Goal: Transaction & Acquisition: Purchase product/service

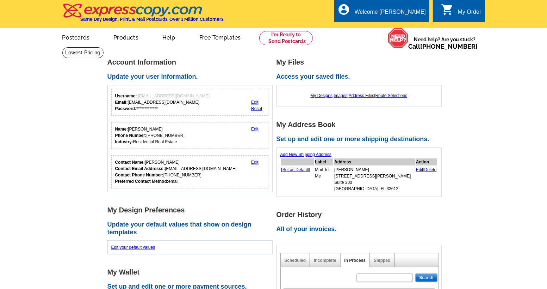
click at [464, 13] on div "My Order" at bounding box center [470, 14] width 24 height 10
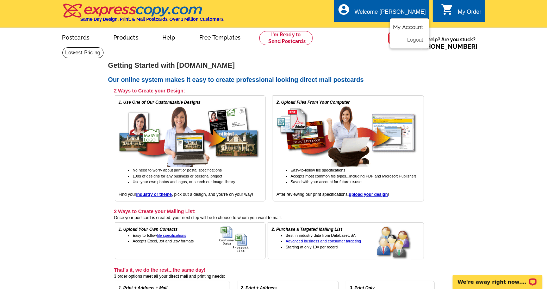
click at [405, 26] on link "My Account" at bounding box center [408, 27] width 30 height 6
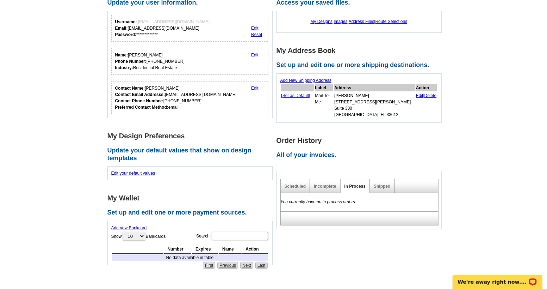
scroll to position [94, 0]
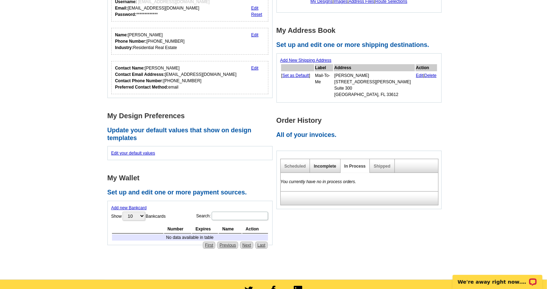
click at [319, 164] on link "Incomplete" at bounding box center [325, 166] width 22 height 5
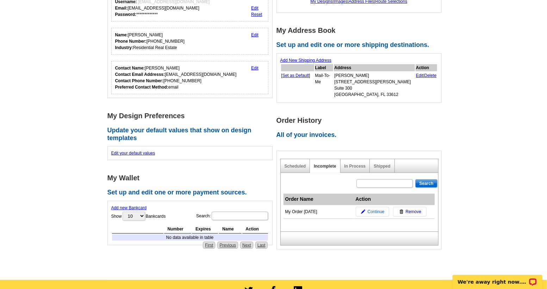
click at [377, 208] on span "Continue" at bounding box center [376, 211] width 17 height 6
click at [354, 164] on link "In Process" at bounding box center [356, 166] width 22 height 5
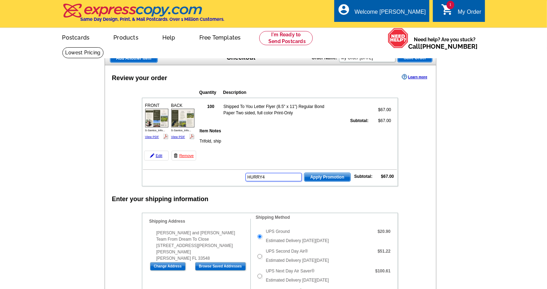
type input "HURRY40"
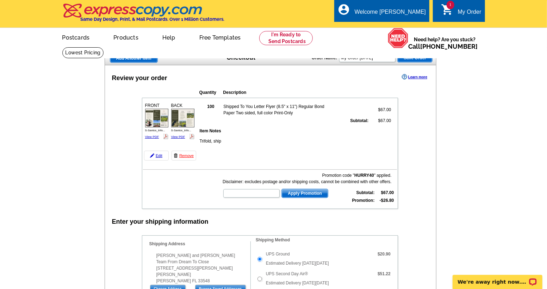
type input "HURRY40"
type input "CHAT20"
type input "CS20SEP21"
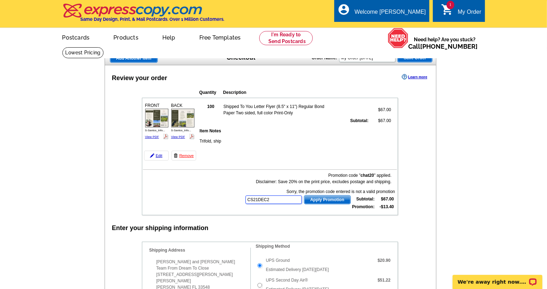
type input "CS21DEC20"
type input "E20APRILROUNDUP21"
type input "E20DAD21"
type input "E20FAST21"
type input "E20HANGERS21"
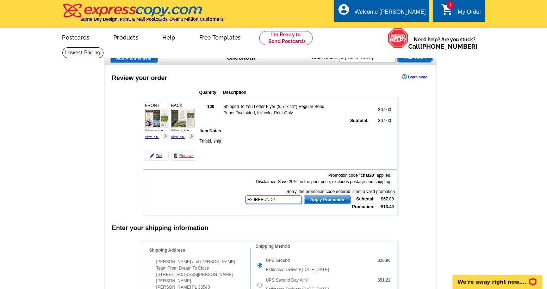
type input "E20REFUND21"
type input "E21APRIL25"
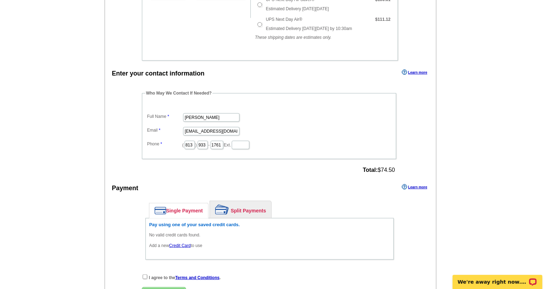
scroll to position [284, 0]
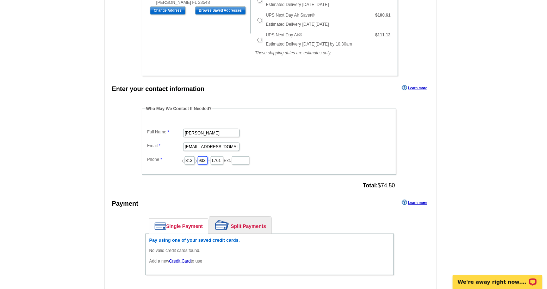
click at [200, 156] on input "933" at bounding box center [203, 160] width 10 height 8
type input "766"
click at [186, 156] on input "813" at bounding box center [190, 160] width 10 height 8
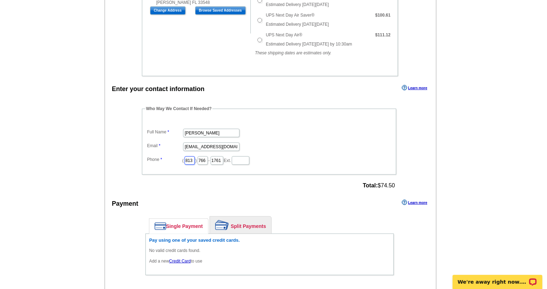
scroll to position [0, 0]
click at [283, 155] on dd "( 813 ) 766 - 1761 Ext." at bounding box center [269, 159] width 247 height 11
click at [213, 157] on input "1761" at bounding box center [217, 160] width 13 height 8
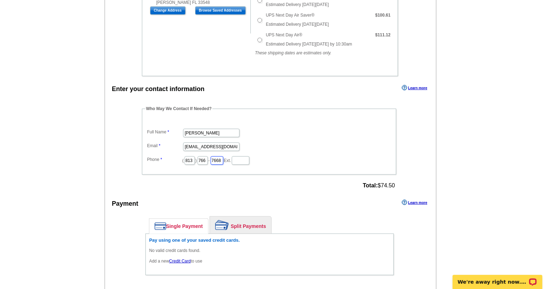
type input "7668"
click at [280, 141] on dd "[EMAIL_ADDRESS][DOMAIN_NAME]" at bounding box center [269, 146] width 247 height 11
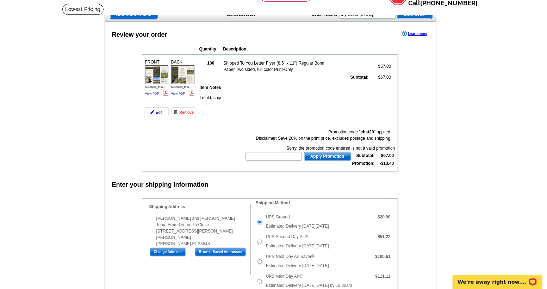
scroll to position [42, 0]
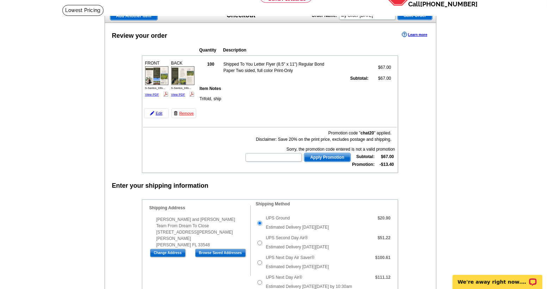
click at [320, 153] on span "Apply Promotion" at bounding box center [328, 157] width 46 height 8
click at [323, 155] on span "Apply Promotion" at bounding box center [328, 157] width 46 height 8
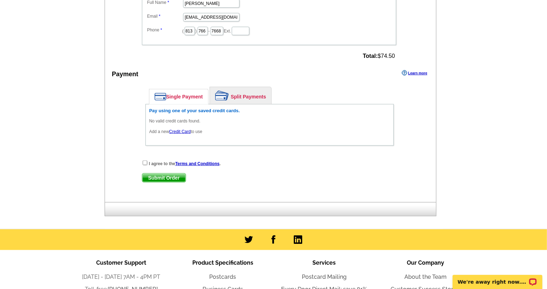
scroll to position [415, 0]
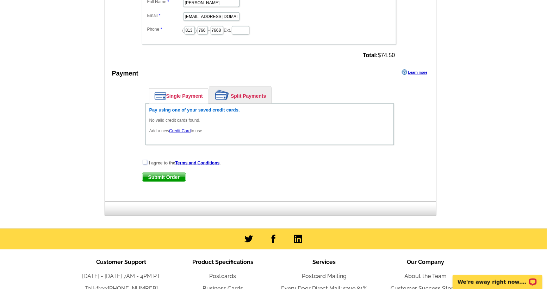
click at [145, 160] on input "checkbox" at bounding box center [145, 162] width 5 height 5
checkbox input "true"
click at [178, 128] on link "Credit Card" at bounding box center [180, 130] width 22 height 5
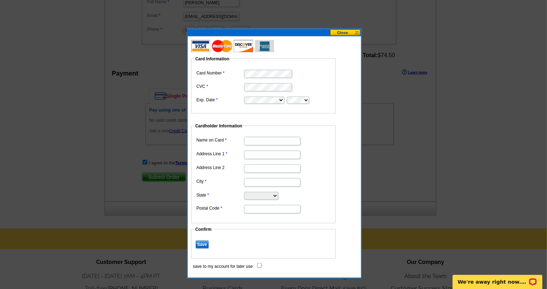
type input "[PERSON_NAME]"
click at [257, 153] on input "Address Line 1" at bounding box center [272, 155] width 56 height 8
type input "[STREET_ADDRESS]"
type input "Tampa"
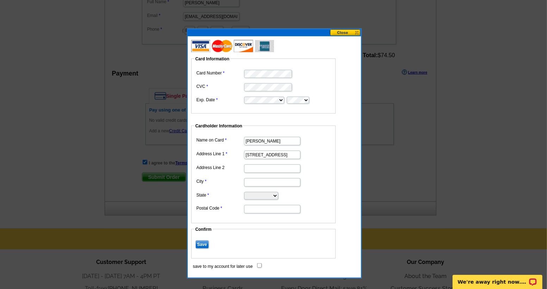
select select "FL"
type input "33615"
click at [267, 226] on fieldset "Confirm Save" at bounding box center [263, 242] width 145 height 32
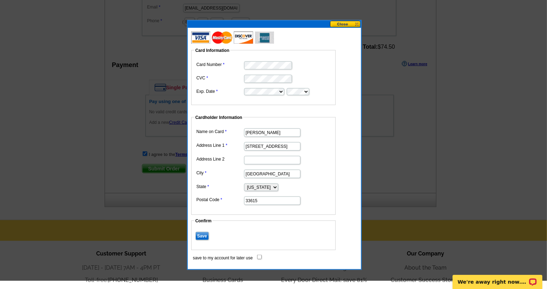
scroll to position [424, 0]
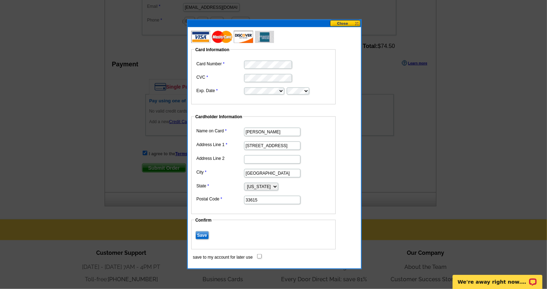
click at [259, 254] on input "save to my account for later use" at bounding box center [259, 256] width 5 height 5
checkbox input "true"
click at [199, 232] on input "Save" at bounding box center [202, 235] width 13 height 8
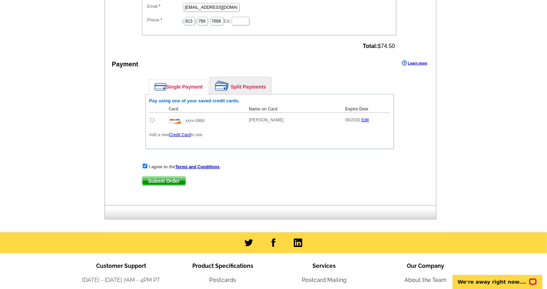
click at [152, 118] on input "radio" at bounding box center [152, 120] width 5 height 5
radio input "true"
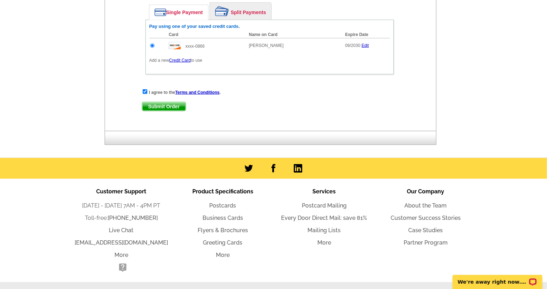
scroll to position [499, 0]
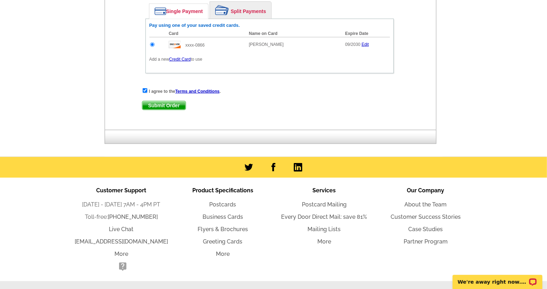
click at [168, 101] on span "Submit Order" at bounding box center [163, 105] width 43 height 8
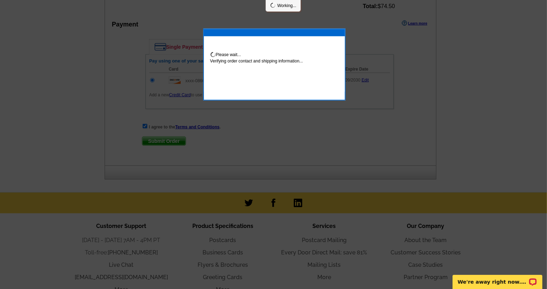
scroll to position [535, 0]
